Goal: Find specific page/section: Find specific page/section

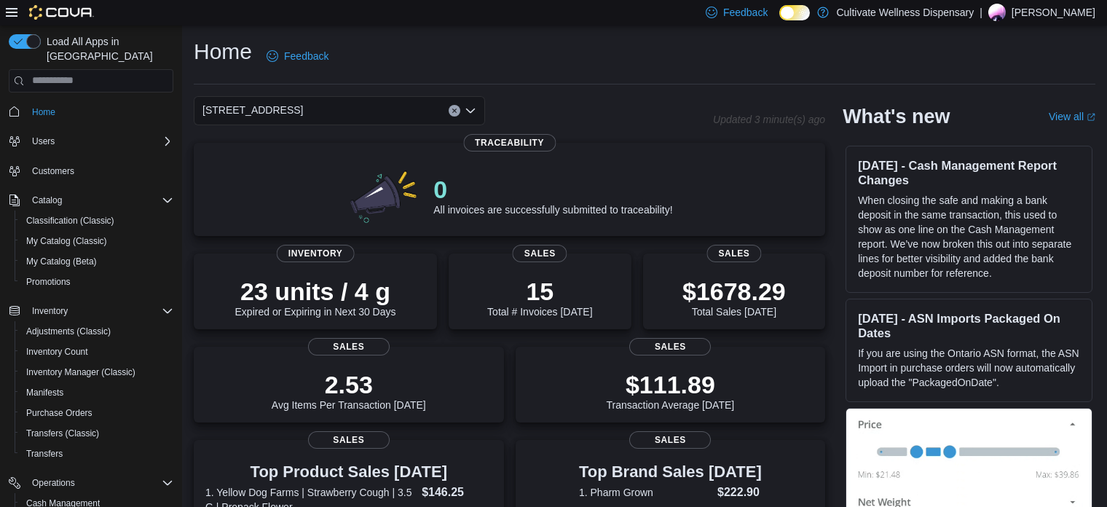
click at [845, 48] on div "Home Feedback" at bounding box center [645, 56] width 902 height 38
click at [648, 60] on div "Home Feedback" at bounding box center [645, 56] width 902 height 38
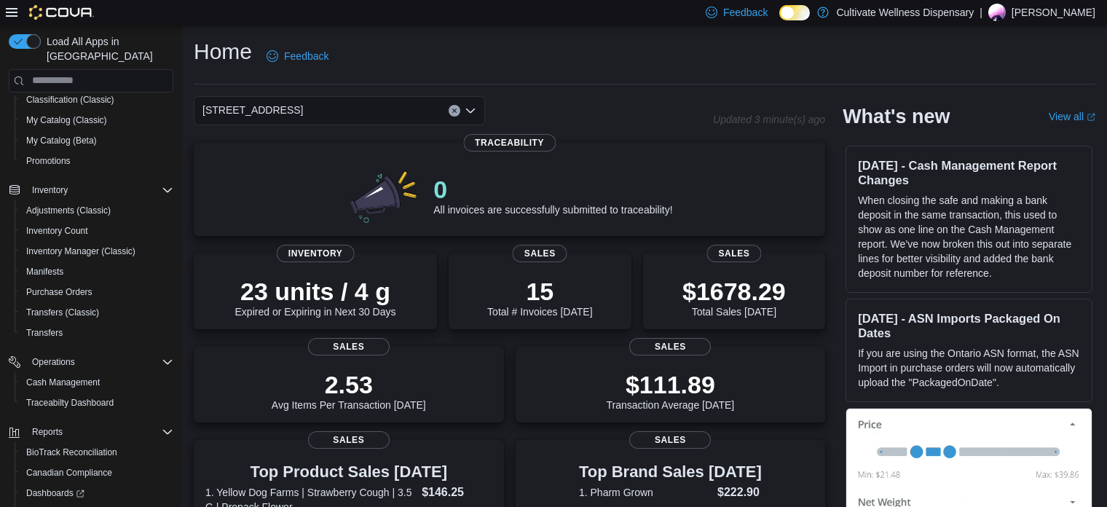
scroll to position [227, 0]
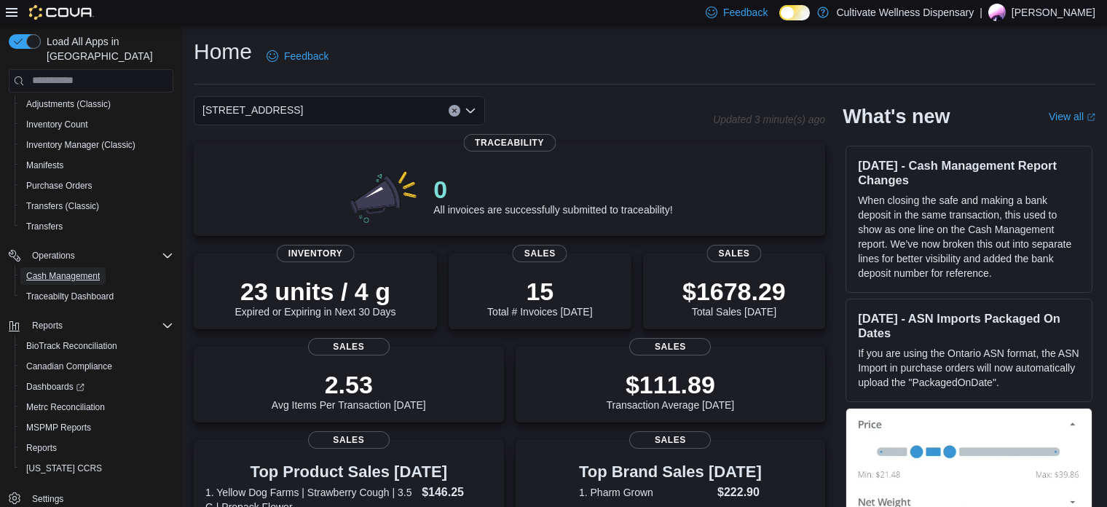
click at [79, 270] on span "Cash Management" at bounding box center [63, 276] width 74 height 12
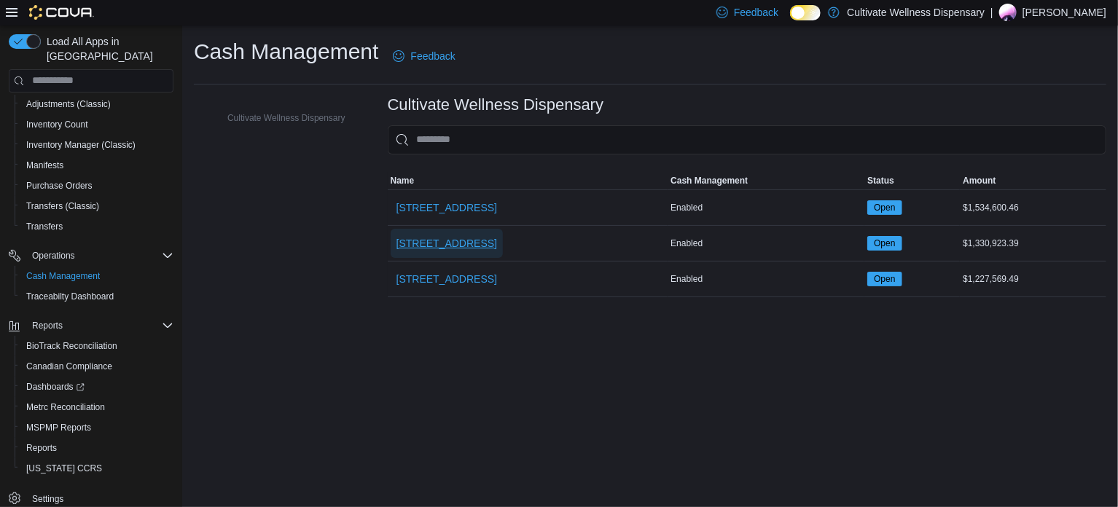
click at [497, 240] on span "[STREET_ADDRESS]" at bounding box center [446, 243] width 101 height 15
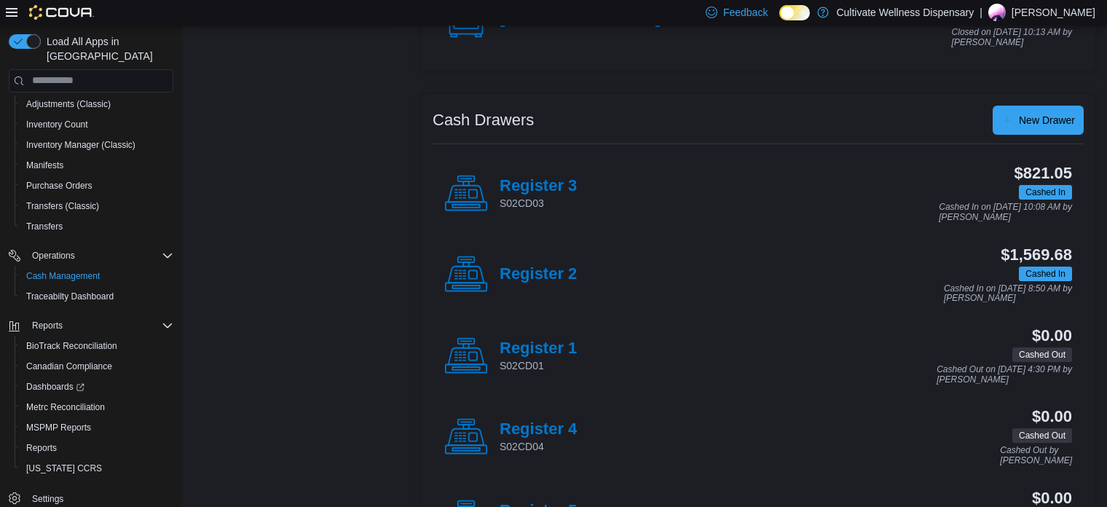
scroll to position [243, 0]
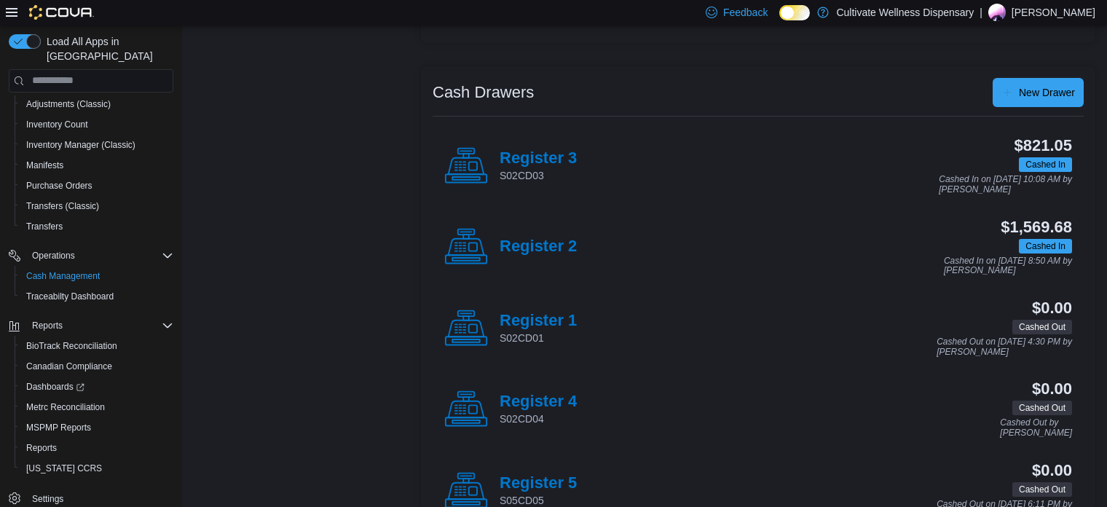
click at [562, 156] on h4 "Register 3" at bounding box center [538, 158] width 77 height 19
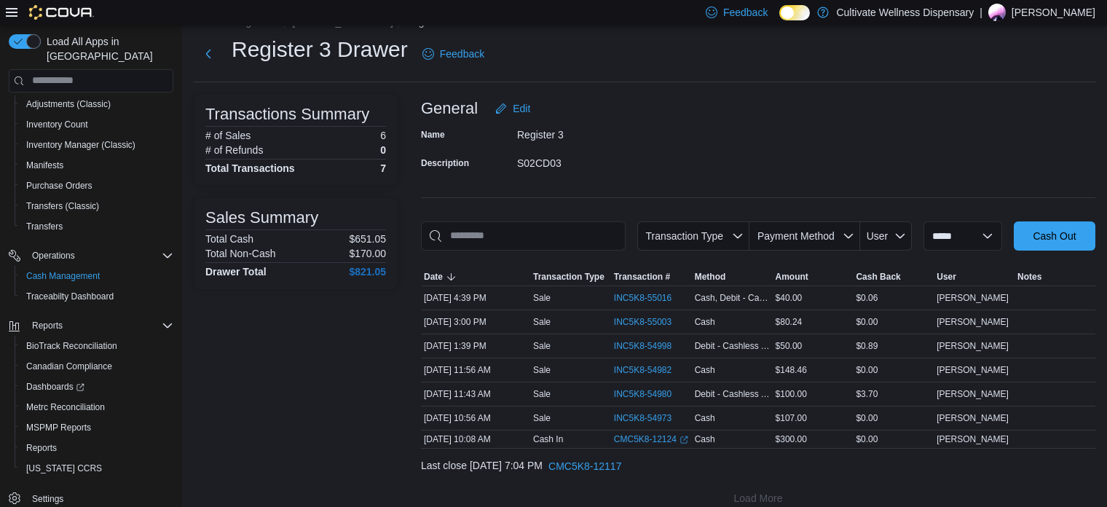
scroll to position [44, 0]
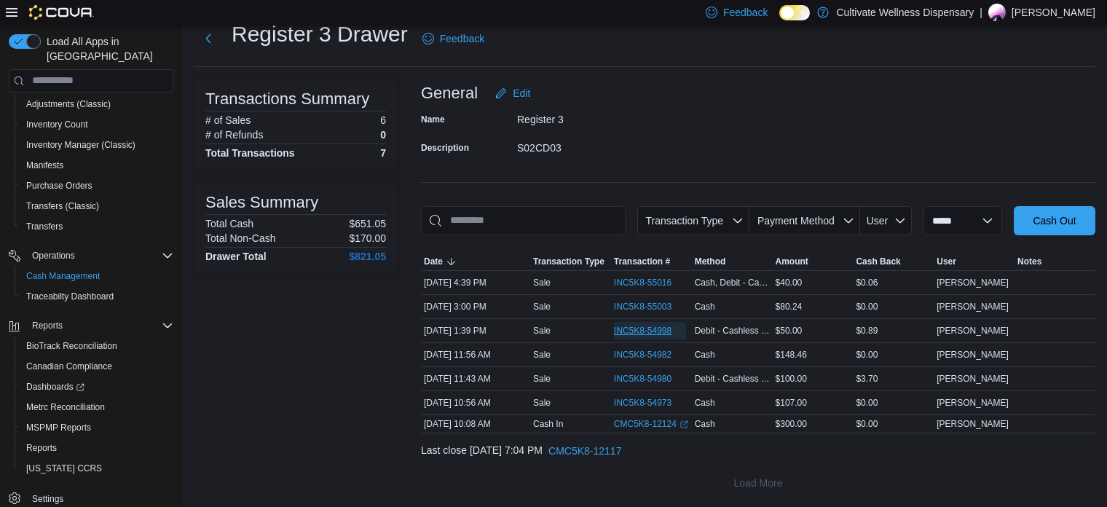
click at [672, 327] on span "INC5K8-54998" at bounding box center [643, 331] width 58 height 12
click at [660, 333] on span "INC5K8-54998" at bounding box center [643, 331] width 58 height 12
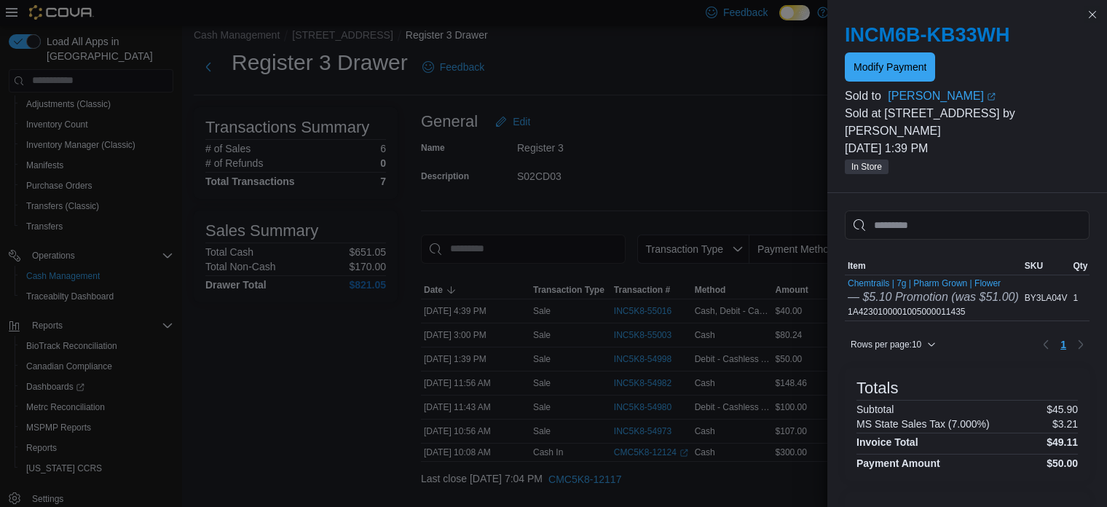
scroll to position [0, 0]
